Goal: Task Accomplishment & Management: Manage account settings

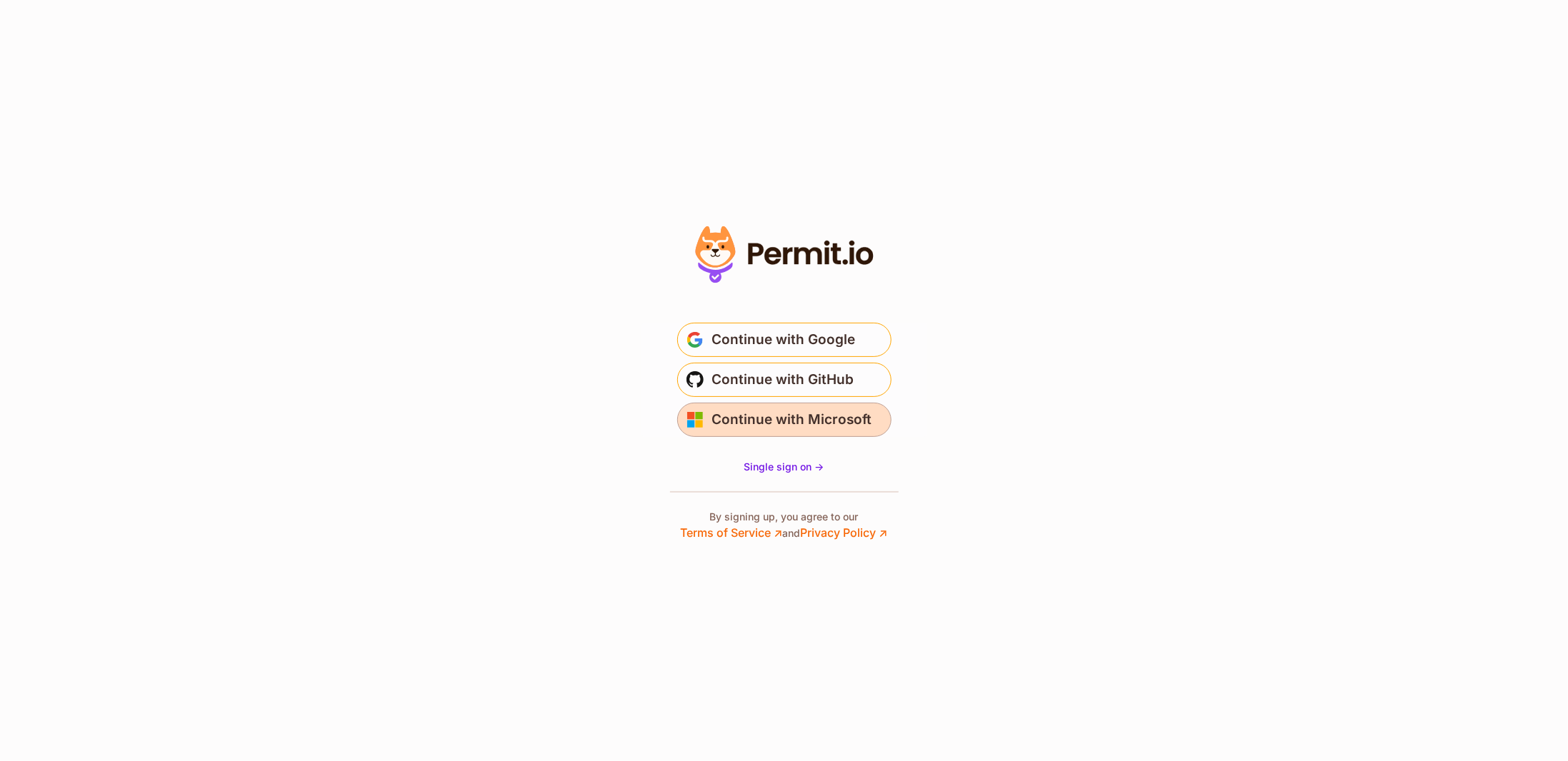
click at [720, 419] on span "Continue with Microsoft" at bounding box center [792, 420] width 160 height 23
click at [848, 417] on span "Continue with Microsoft" at bounding box center [792, 420] width 160 height 23
click at [727, 429] on span "Continue with Microsoft" at bounding box center [792, 420] width 160 height 23
click at [727, 421] on span "Continue with Microsoft" at bounding box center [792, 420] width 160 height 23
click at [689, 414] on span "submit" at bounding box center [695, 420] width 17 height 17
